Goal: Transaction & Acquisition: Download file/media

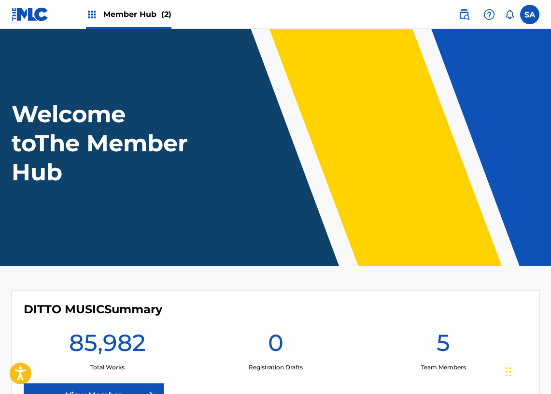
click at [93, 11] on img at bounding box center [92, 15] width 12 height 12
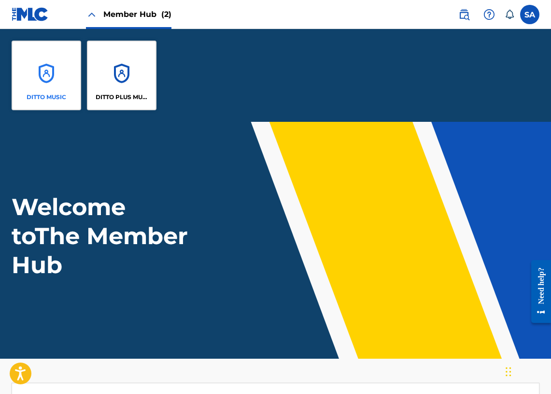
click at [53, 62] on div "DITTO MUSIC" at bounding box center [47, 76] width 70 height 70
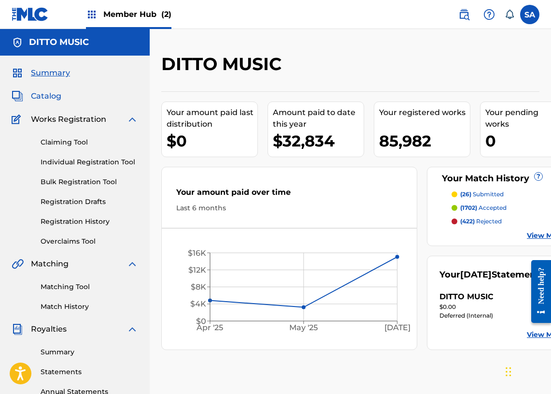
click at [42, 92] on span "Catalog" at bounding box center [46, 96] width 30 height 12
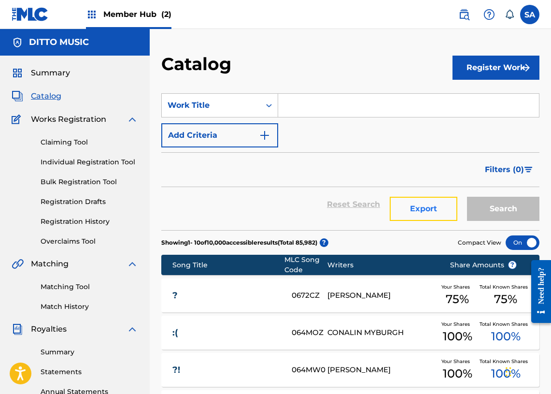
click at [420, 211] on button "Export" at bounding box center [424, 209] width 68 height 24
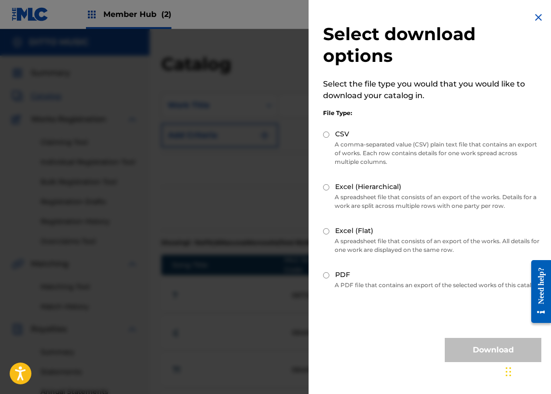
click at [325, 135] on input "CSV" at bounding box center [326, 134] width 6 height 6
radio input "true"
click at [481, 361] on button "Download" at bounding box center [493, 350] width 97 height 24
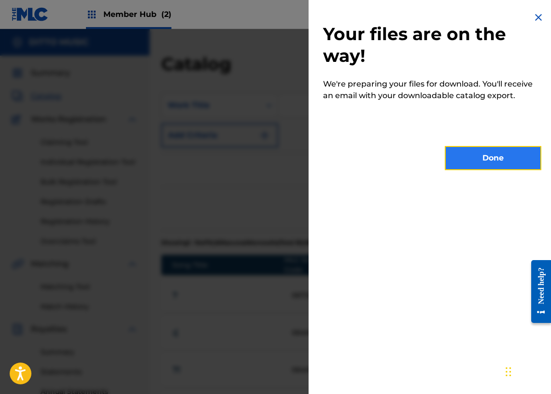
click at [485, 152] on button "Done" at bounding box center [493, 158] width 97 height 24
